Goal: Information Seeking & Learning: Find specific fact

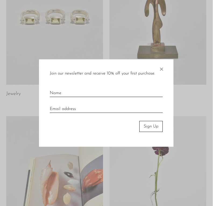
scroll to position [91, 0]
click at [161, 71] on span "×" at bounding box center [161, 67] width 5 height 17
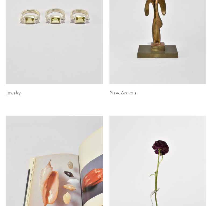
click at [159, 65] on link at bounding box center [158, 16] width 97 height 135
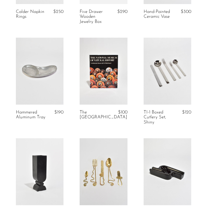
scroll to position [498, 0]
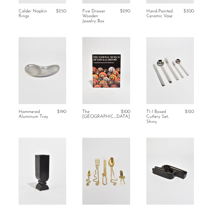
click at [172, 70] on link at bounding box center [170, 70] width 48 height 67
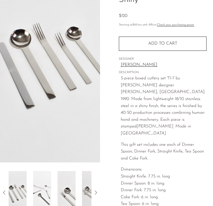
scroll to position [64, 0]
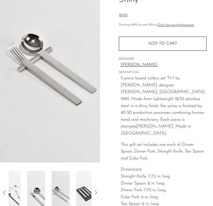
click at [76, 200] on img at bounding box center [85, 192] width 18 height 43
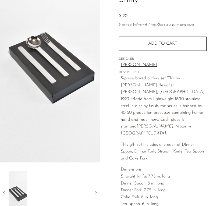
click at [94, 193] on icon at bounding box center [95, 192] width 6 height 6
click at [6, 192] on icon at bounding box center [4, 192] width 6 height 6
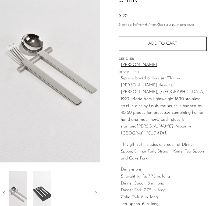
click at [5, 193] on icon at bounding box center [4, 192] width 6 height 6
click at [6, 191] on icon at bounding box center [4, 192] width 6 height 6
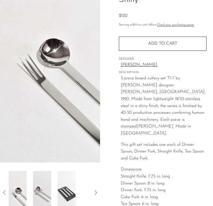
click at [4, 192] on icon at bounding box center [4, 192] width 6 height 6
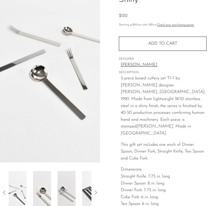
click at [5, 189] on icon at bounding box center [4, 192] width 6 height 6
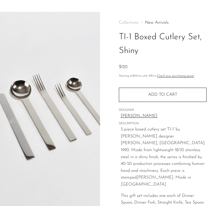
scroll to position [12, 0]
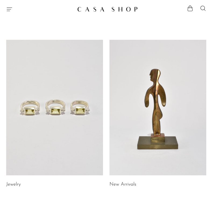
click at [10, 7] on icon "Menu" at bounding box center [9, 9] width 6 height 6
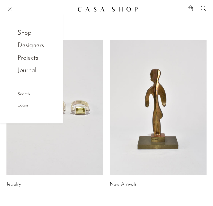
click at [28, 32] on link "Shop" at bounding box center [27, 33] width 21 height 10
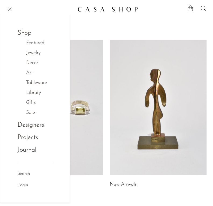
click at [41, 81] on link "Tableware" at bounding box center [39, 83] width 27 height 8
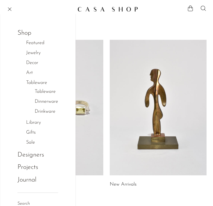
click at [53, 100] on link "Dinnerware" at bounding box center [46, 102] width 23 height 8
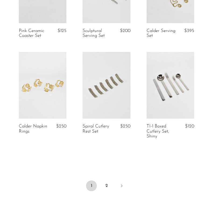
scroll to position [1069, 0]
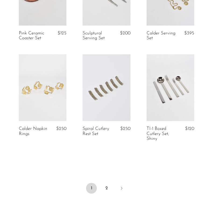
click at [120, 186] on icon "Next" at bounding box center [121, 188] width 4 height 4
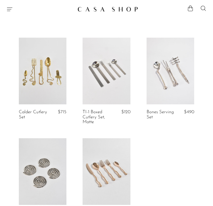
click at [112, 84] on link at bounding box center [107, 71] width 48 height 67
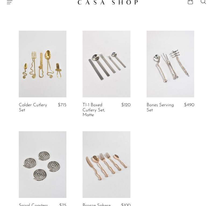
scroll to position [7, 0]
click at [51, 76] on link at bounding box center [43, 64] width 48 height 67
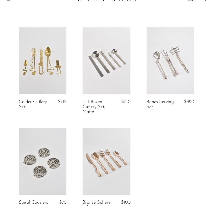
scroll to position [0, 0]
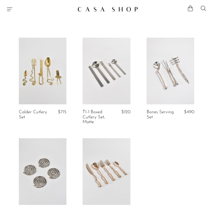
click at [7, 6] on icon "Menu" at bounding box center [9, 9] width 6 height 6
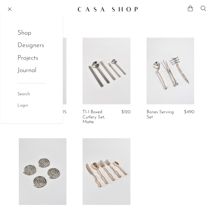
click at [35, 36] on link "Shop" at bounding box center [27, 33] width 21 height 10
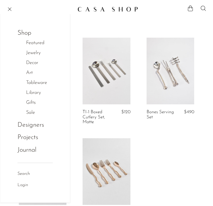
click at [41, 84] on link "Tableware" at bounding box center [39, 83] width 27 height 8
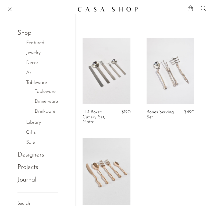
click at [49, 111] on link "Drinkware" at bounding box center [45, 112] width 21 height 8
click at [52, 91] on link "Tableware" at bounding box center [45, 92] width 21 height 8
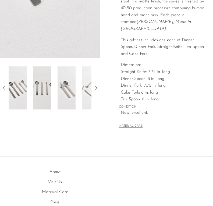
scroll to position [167, 0]
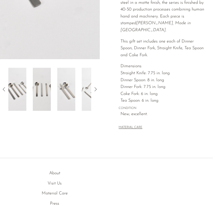
click at [133, 126] on button "MATERIAL CARE" at bounding box center [131, 128] width 24 height 4
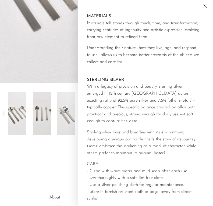
scroll to position [144, 0]
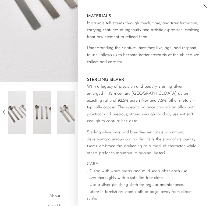
click at [207, 5] on button "Close" at bounding box center [206, 7] width 10 height 8
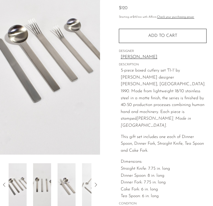
scroll to position [71, 0]
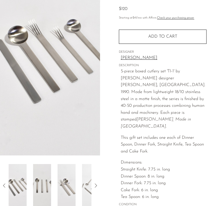
click at [41, 193] on img at bounding box center [42, 185] width 18 height 43
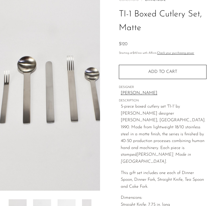
scroll to position [0, 0]
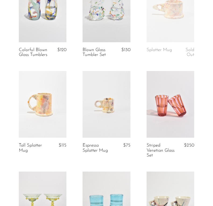
scroll to position [155, 0]
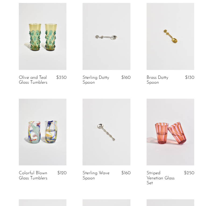
scroll to position [141, 0]
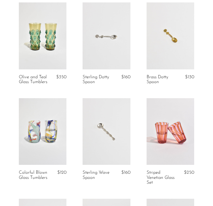
click at [40, 150] on link at bounding box center [43, 131] width 48 height 67
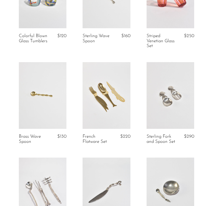
scroll to position [277, 0]
click at [161, 134] on link "Sterling Fork and Spoon Set" at bounding box center [161, 139] width 30 height 10
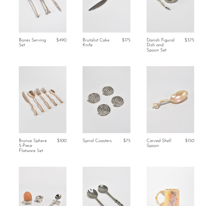
scroll to position [462, 0]
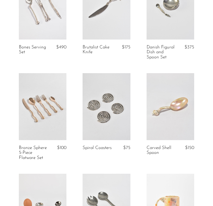
click at [177, 102] on link at bounding box center [170, 106] width 48 height 67
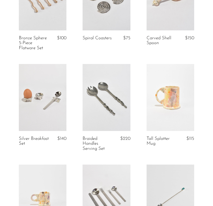
scroll to position [572, 0]
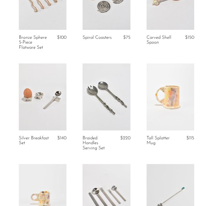
click at [50, 104] on link at bounding box center [43, 96] width 48 height 67
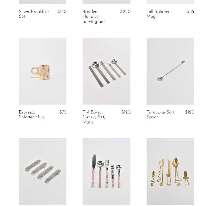
scroll to position [691, 0]
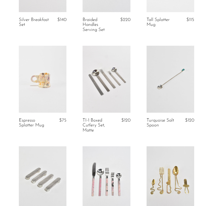
click at [175, 84] on link at bounding box center [170, 79] width 48 height 67
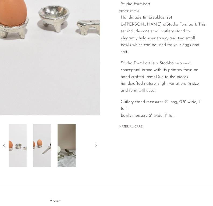
scroll to position [110, 0]
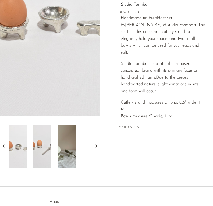
click at [65, 149] on img at bounding box center [67, 145] width 18 height 43
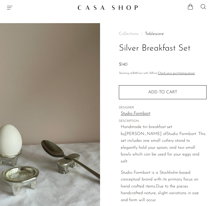
scroll to position [0, 0]
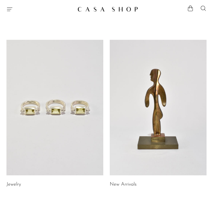
click at [202, 7] on icon at bounding box center [203, 8] width 6 height 6
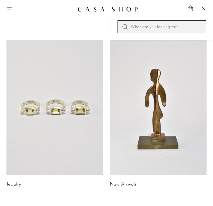
click at [132, 29] on input "Perform a search" at bounding box center [161, 26] width 89 height 13
paste input "[PERSON_NAME]"
click at [185, 26] on input "Mardi Jo Cohen" at bounding box center [161, 26] width 89 height 13
type input "Mardi Jo Cohen"
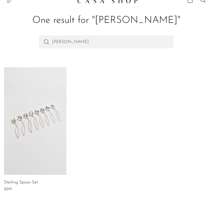
scroll to position [8, 0]
click at [46, 137] on link at bounding box center [35, 122] width 62 height 108
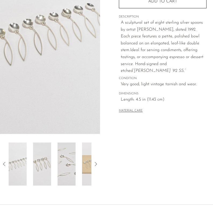
scroll to position [92, 0]
click at [97, 166] on icon at bounding box center [95, 164] width 6 height 6
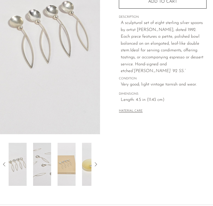
click at [66, 163] on img at bounding box center [67, 164] width 18 height 43
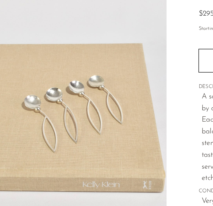
scroll to position [21, 0]
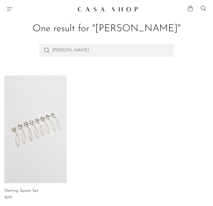
scroll to position [8, 0]
